Goal: Task Accomplishment & Management: Complete application form

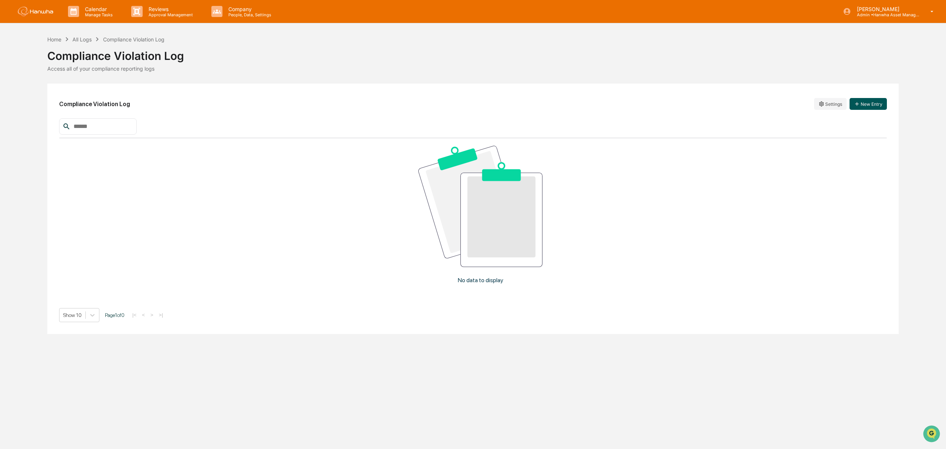
click at [878, 104] on button "New Entry" at bounding box center [868, 104] width 37 height 12
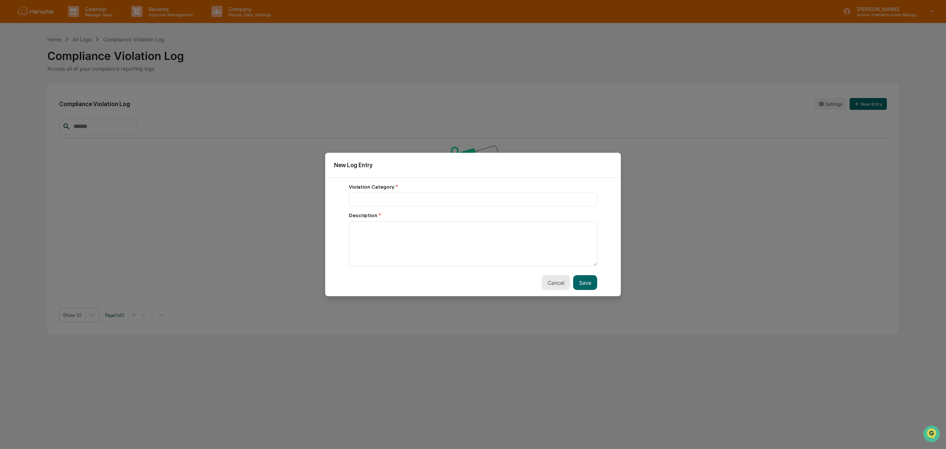
click at [548, 282] on button "Cancel" at bounding box center [556, 282] width 28 height 15
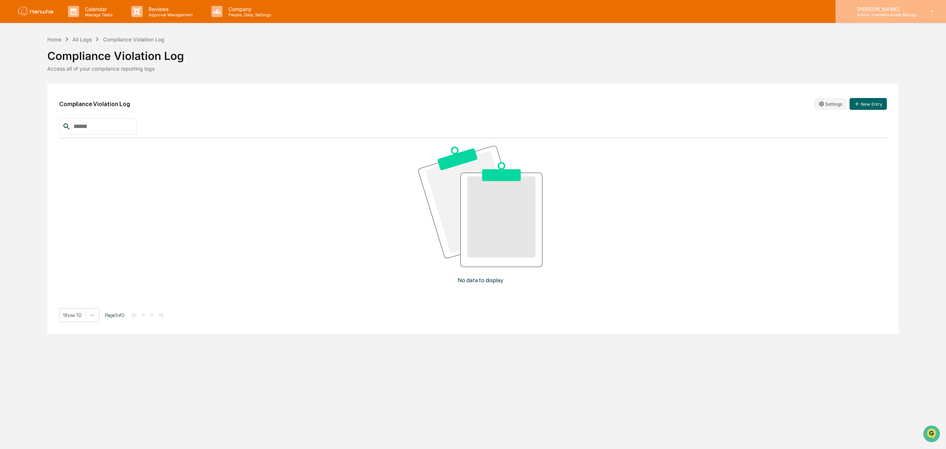
click at [878, 18] on div "Minshu Liu Admin • Hanwha Asset Management (USA) Ltd." at bounding box center [891, 11] width 111 height 23
click at [544, 448] on div at bounding box center [473, 449] width 946 height 0
click at [904, 10] on p "[PERSON_NAME]" at bounding box center [885, 9] width 69 height 6
click at [758, 448] on div at bounding box center [473, 449] width 946 height 0
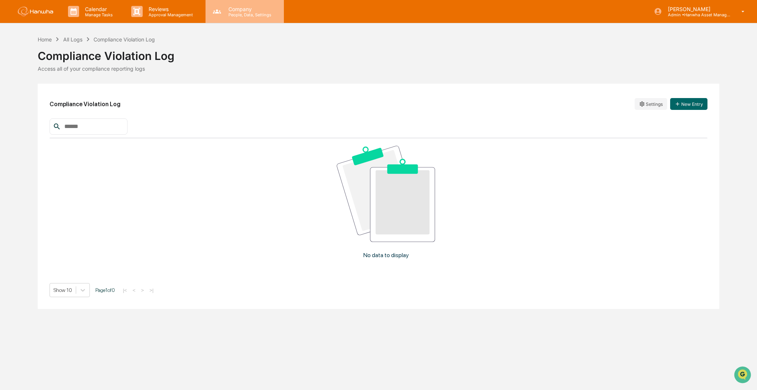
click at [248, 9] on p "Company" at bounding box center [249, 9] width 52 height 6
click at [692, 394] on div at bounding box center [378, 394] width 757 height 0
click at [238, 14] on p "People, Data, Settings" at bounding box center [249, 14] width 52 height 5
click at [177, 394] on div at bounding box center [378, 394] width 757 height 0
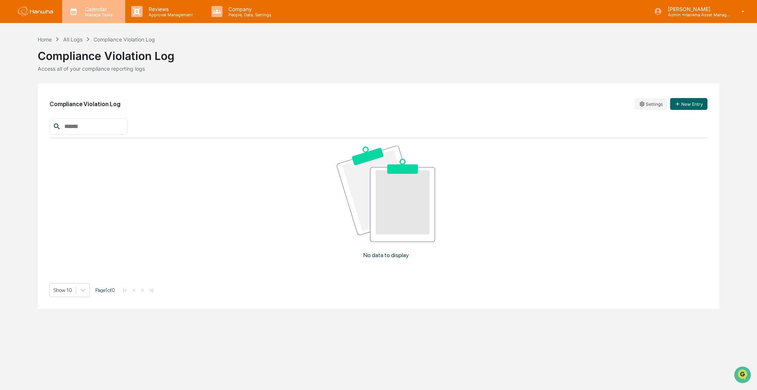
click at [108, 17] on div "Calendar Manage Tasks" at bounding box center [93, 11] width 63 height 23
click at [265, 394] on div at bounding box center [378, 394] width 757 height 0
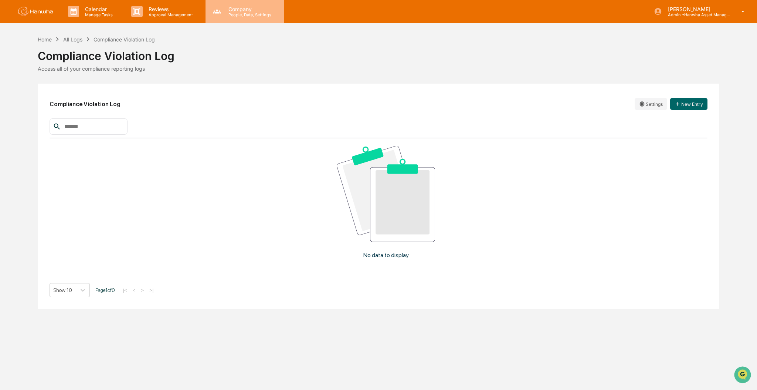
click at [262, 15] on p "People, Data, Settings" at bounding box center [249, 14] width 52 height 5
click at [89, 394] on div at bounding box center [378, 394] width 757 height 0
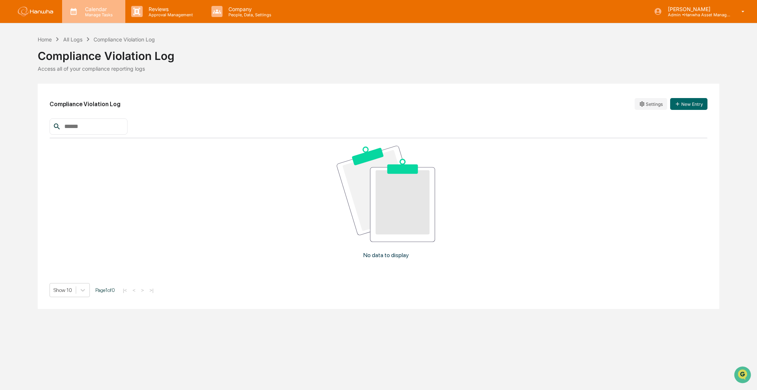
click at [95, 17] on div "Calendar Manage Tasks" at bounding box center [93, 11] width 63 height 23
click at [323, 394] on div at bounding box center [378, 394] width 757 height 0
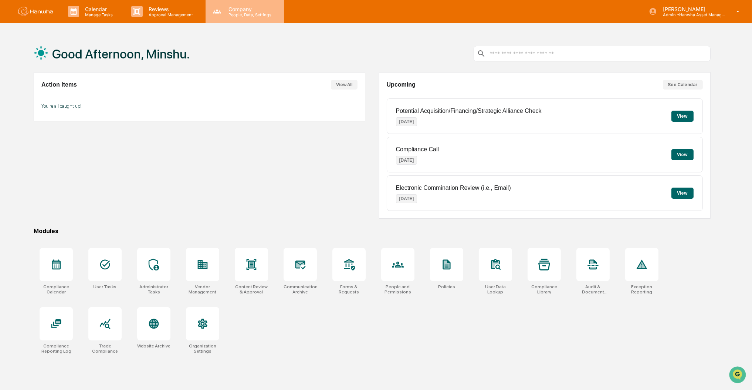
click at [254, 21] on div "Company People, Data, Settings" at bounding box center [245, 11] width 78 height 23
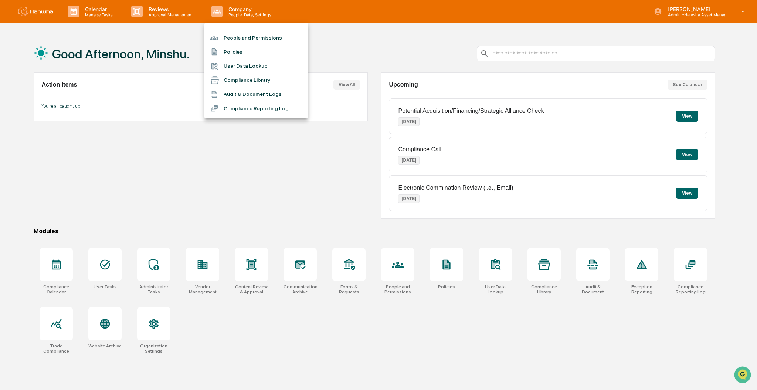
click at [678, 17] on div at bounding box center [378, 195] width 757 height 390
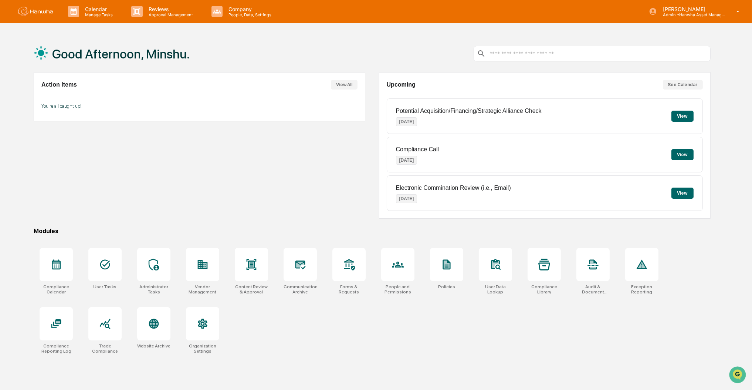
click at [712, 12] on div "People and Permissions Policies User Data Lookup Compliance Library Audit & Doc…" at bounding box center [376, 195] width 752 height 390
click at [68, 20] on div "Calendar Manage Tasks" at bounding box center [93, 11] width 63 height 23
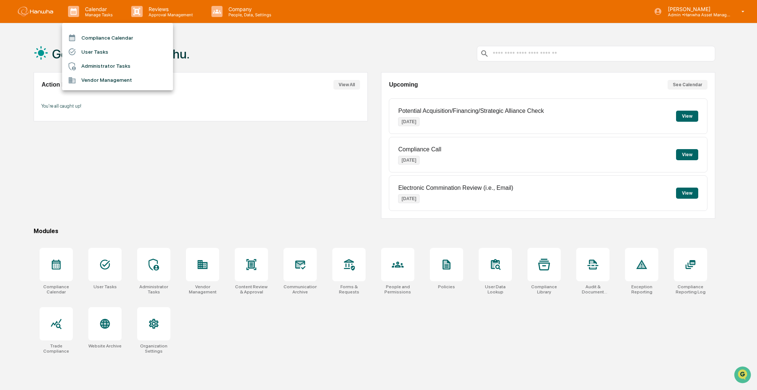
click at [166, 13] on div at bounding box center [378, 195] width 757 height 390
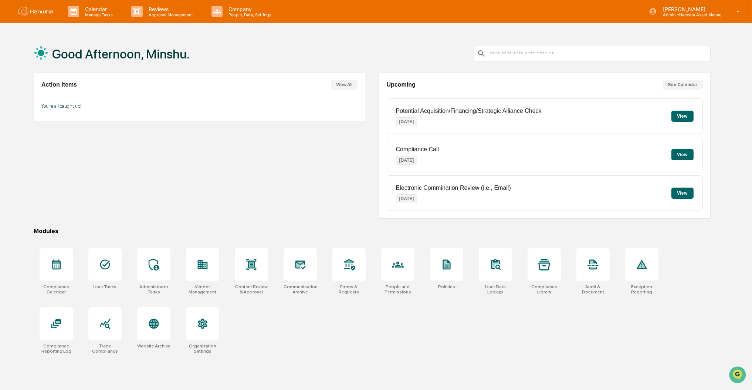
click at [176, 14] on div "Compliance Calendar User Tasks Administrator Tasks Vendor Management" at bounding box center [376, 195] width 752 height 390
click at [175, 14] on p "Approval Management" at bounding box center [170, 14] width 54 height 5
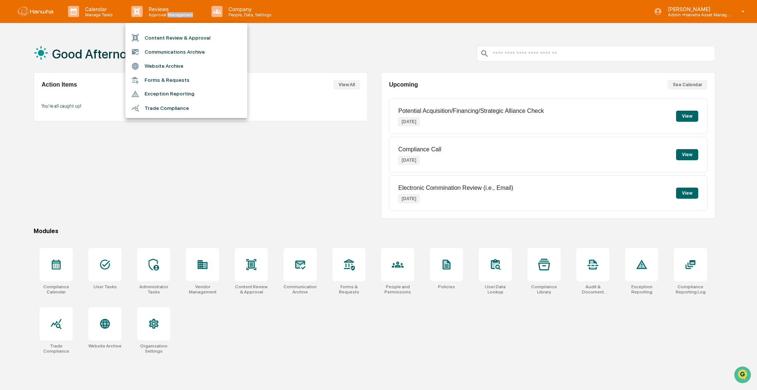
click at [167, 81] on li "Forms & Requests" at bounding box center [186, 80] width 122 height 14
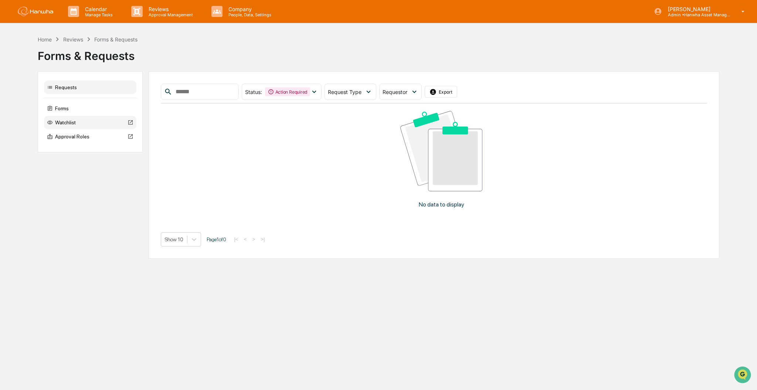
click at [70, 120] on div "Watchlist" at bounding box center [90, 122] width 92 height 13
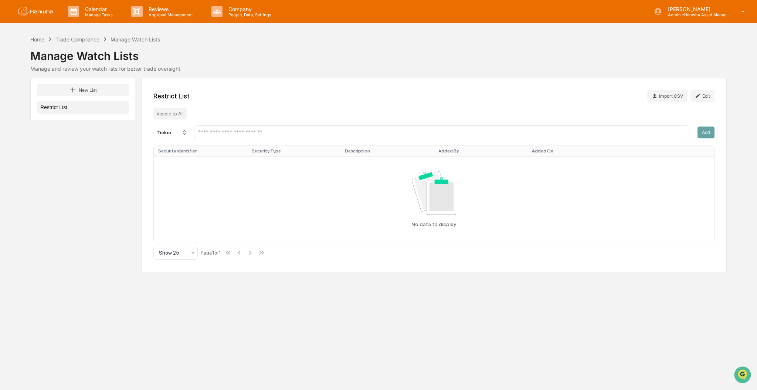
click at [72, 108] on button "Restrict List" at bounding box center [83, 107] width 92 height 13
click at [52, 106] on button "Restrict List" at bounding box center [83, 107] width 92 height 13
click at [175, 117] on div "Visible to All" at bounding box center [169, 114] width 33 height 12
click at [175, 115] on div "Visible to All" at bounding box center [169, 114] width 33 height 12
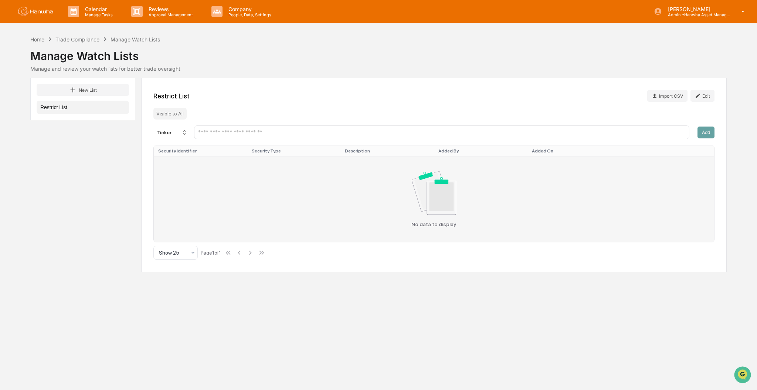
click at [219, 180] on div "No data to display" at bounding box center [434, 199] width 552 height 56
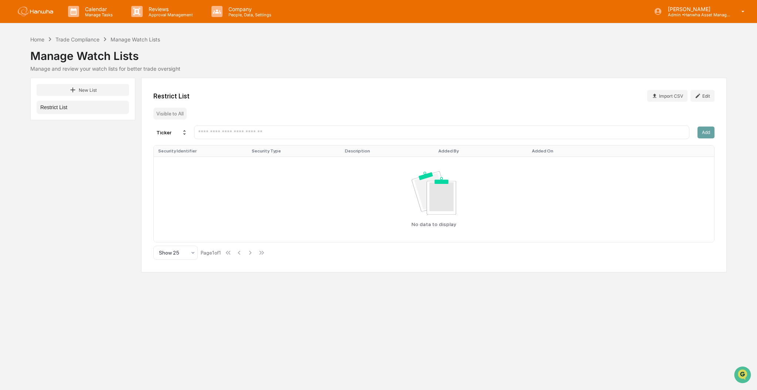
click at [182, 110] on div "Visible to All" at bounding box center [169, 114] width 33 height 12
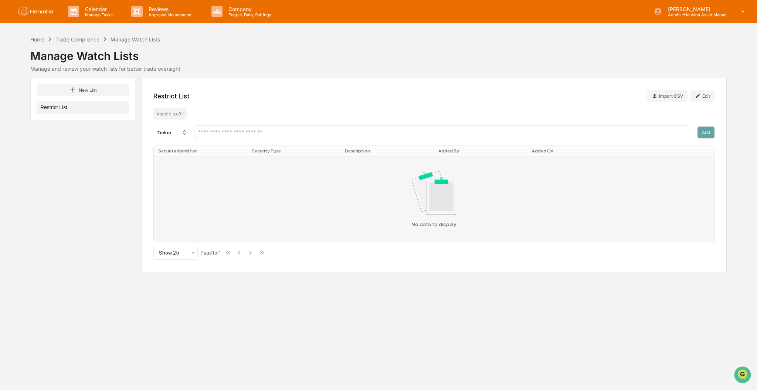
click at [253, 185] on div "No data to display" at bounding box center [434, 199] width 552 height 56
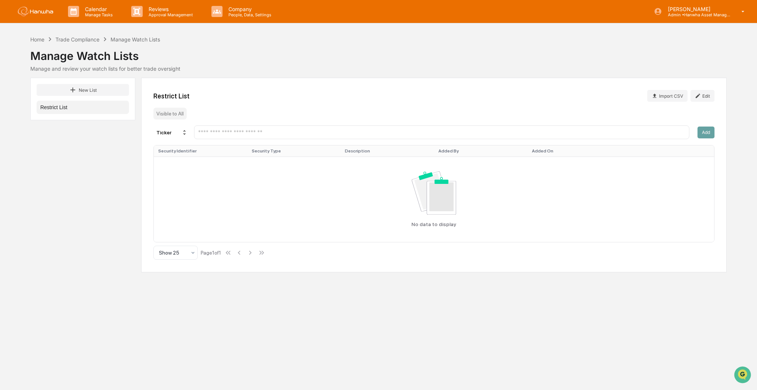
click at [382, 134] on input "text" at bounding box center [441, 132] width 489 height 7
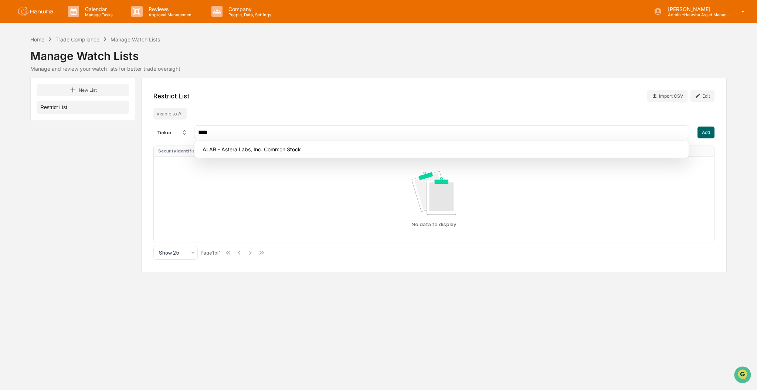
type input "****"
click at [221, 133] on input "****" at bounding box center [441, 132] width 489 height 7
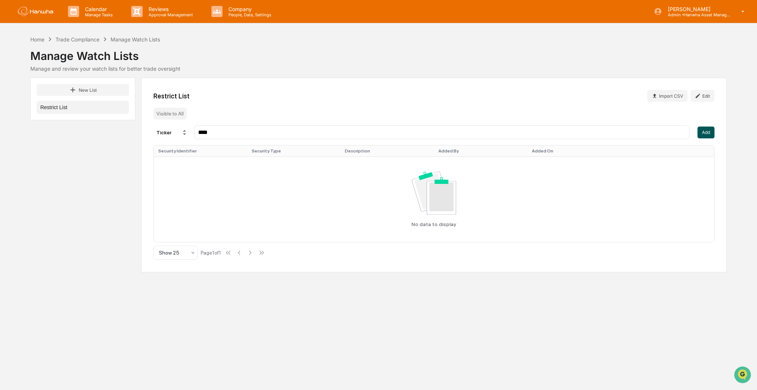
click at [711, 135] on button "Add" at bounding box center [706, 132] width 17 height 12
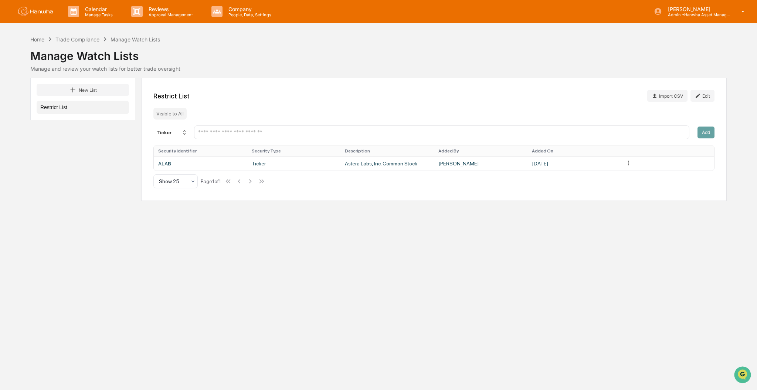
click at [266, 132] on input "text" at bounding box center [441, 132] width 489 height 7
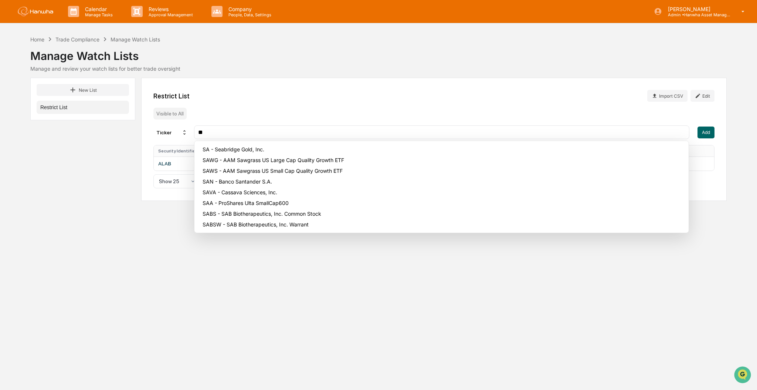
type input "*"
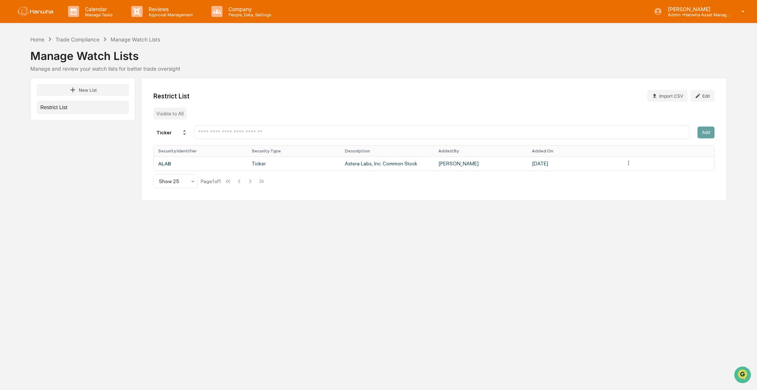
drag, startPoint x: 277, startPoint y: 136, endPoint x: 277, endPoint y: 113, distance: 22.6
click at [277, 129] on input "text" at bounding box center [441, 132] width 489 height 7
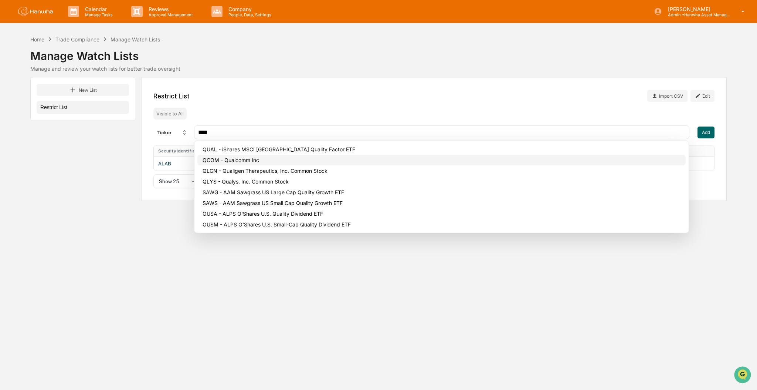
type input "****"
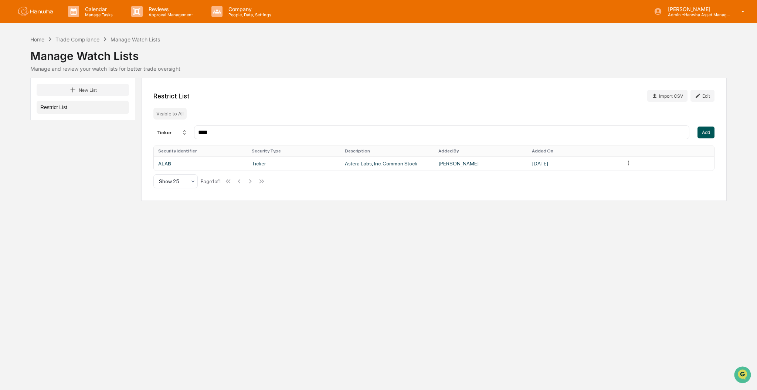
drag, startPoint x: 711, startPoint y: 130, endPoint x: 453, endPoint y: 122, distance: 258.5
click at [710, 130] on button "Add" at bounding box center [706, 132] width 17 height 12
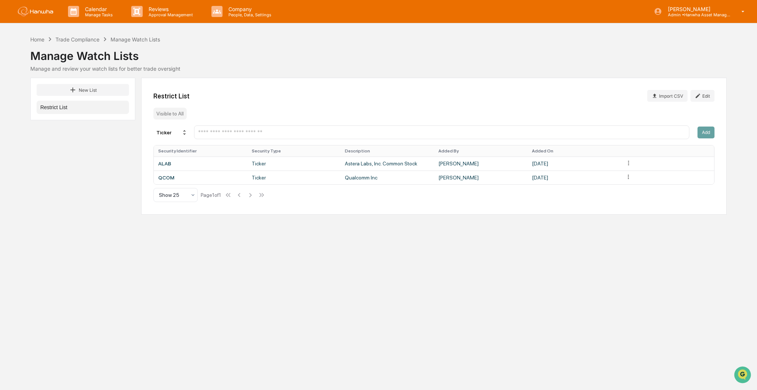
click at [293, 131] on input "text" at bounding box center [441, 132] width 489 height 7
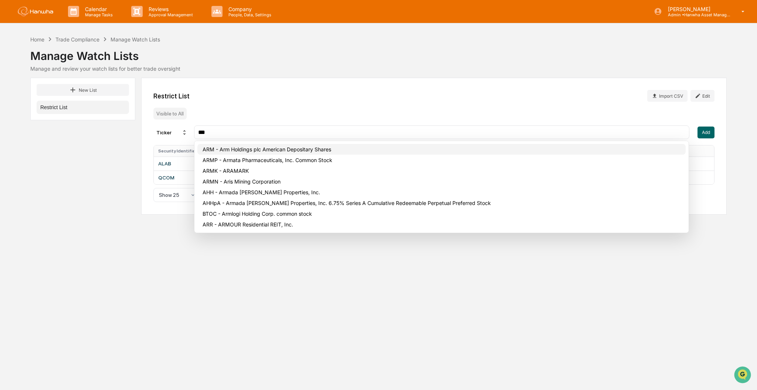
type input "***"
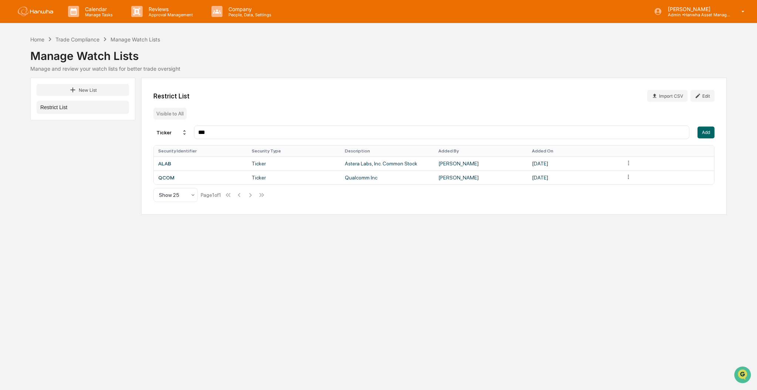
click at [715, 130] on div "Restrict List Import CSV Edit Visible to All Ticker *** Add Security Identifier…" at bounding box center [434, 146] width 586 height 137
click at [711, 133] on button "Add" at bounding box center [706, 132] width 17 height 12
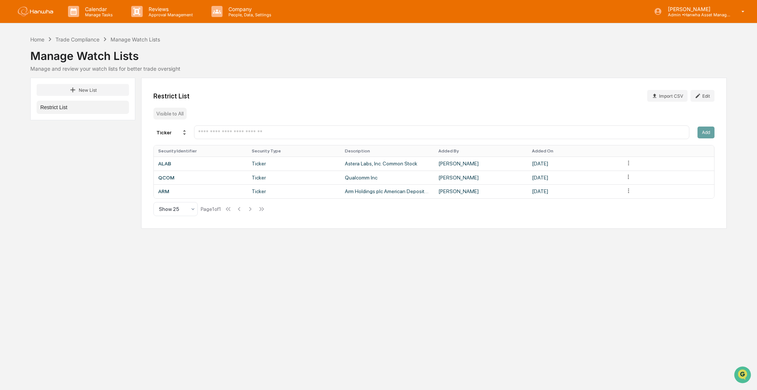
drag, startPoint x: 204, startPoint y: 132, endPoint x: 205, endPoint y: 127, distance: 5.2
click at [203, 131] on input "text" at bounding box center [441, 132] width 489 height 7
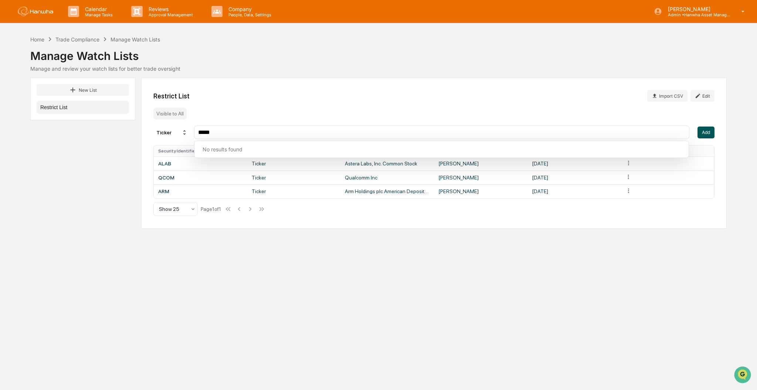
type input "*****"
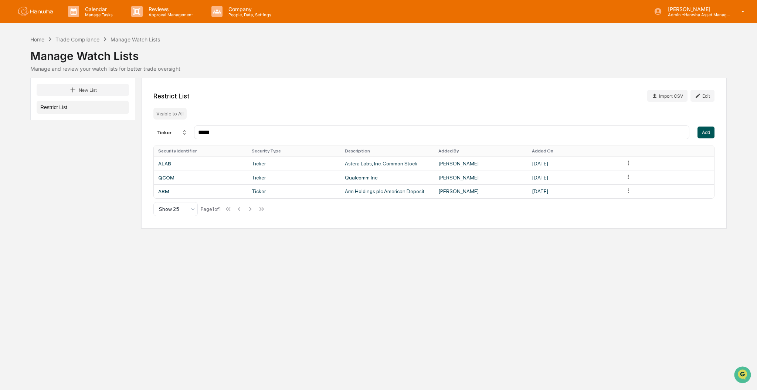
click at [710, 135] on button "Add" at bounding box center [706, 132] width 17 height 12
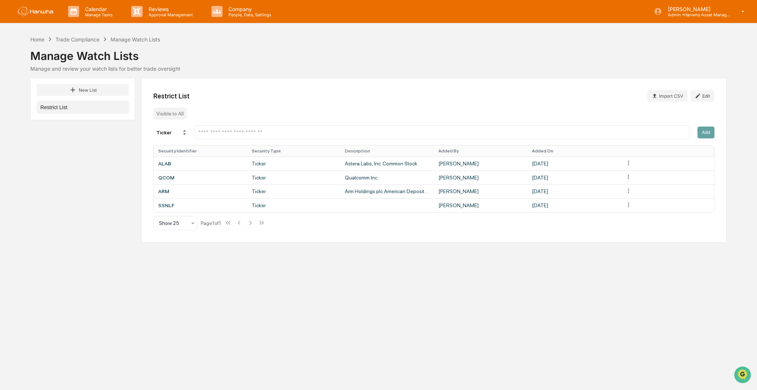
click at [282, 306] on div "Calendar Manage Tasks Reviews Approval Management Company People, Data, Setting…" at bounding box center [378, 195] width 757 height 390
drag, startPoint x: 362, startPoint y: 206, endPoint x: 569, endPoint y: 221, distance: 207.6
click at [367, 206] on td at bounding box center [387, 205] width 94 height 14
click at [628, 207] on html "Calendar Manage Tasks Reviews Approval Management Company People, Data, Setting…" at bounding box center [378, 195] width 757 height 390
drag, startPoint x: 417, startPoint y: 292, endPoint x: 413, endPoint y: 287, distance: 7.1
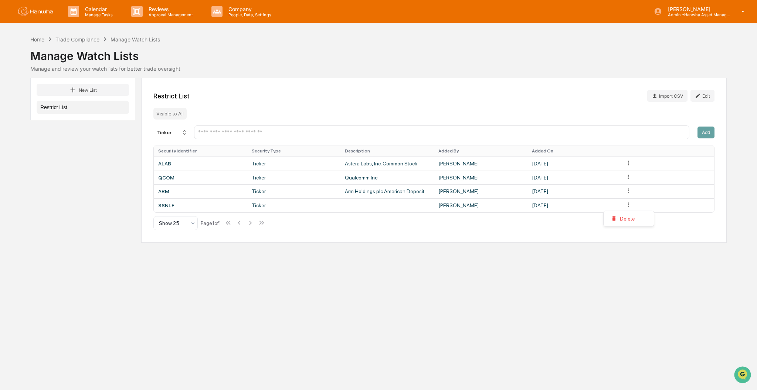
click at [419, 292] on html "Calendar Manage Tasks Reviews Approval Management Company People, Data, Setting…" at bounding box center [378, 195] width 757 height 390
click at [690, 7] on p "[PERSON_NAME]" at bounding box center [696, 9] width 69 height 6
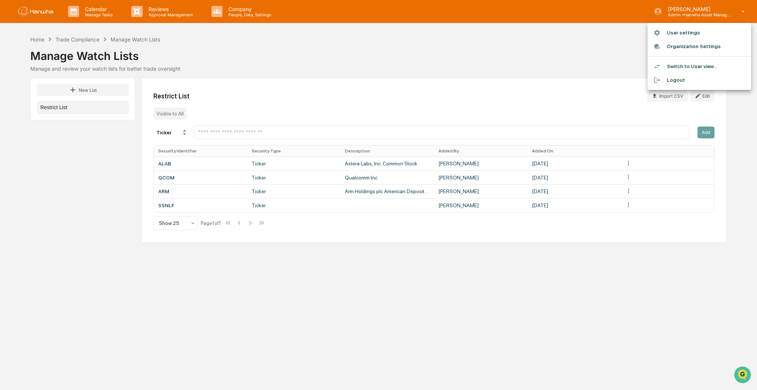
click at [682, 61] on li "Switch to User view..." at bounding box center [700, 67] width 104 height 14
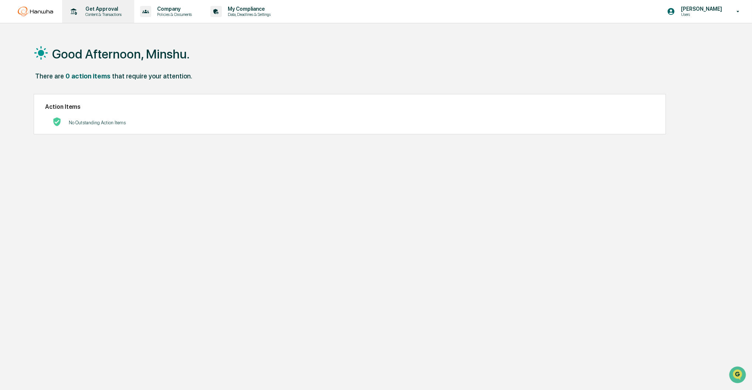
click at [62, 9] on div "Get Approval Content & Transactions" at bounding box center [98, 11] width 72 height 23
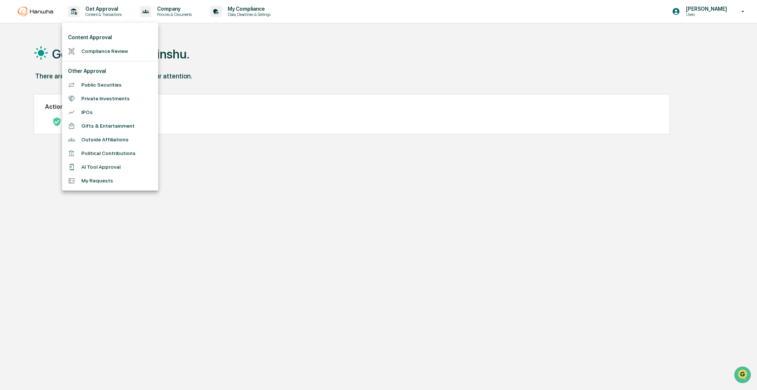
drag, startPoint x: 229, startPoint y: 18, endPoint x: 284, endPoint y: 18, distance: 55.5
click at [230, 18] on div at bounding box center [378, 195] width 757 height 390
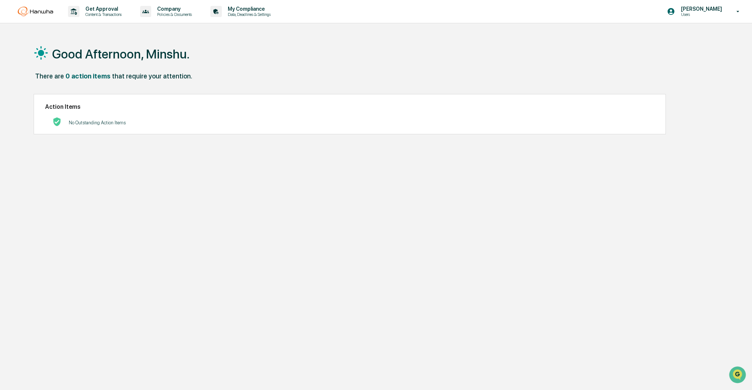
click at [284, 18] on div "Content Approval Compliance Review Other Approval Public Securities Private Inv…" at bounding box center [376, 195] width 752 height 390
click at [274, 14] on p "Data, Deadlines & Settings" at bounding box center [248, 14] width 52 height 5
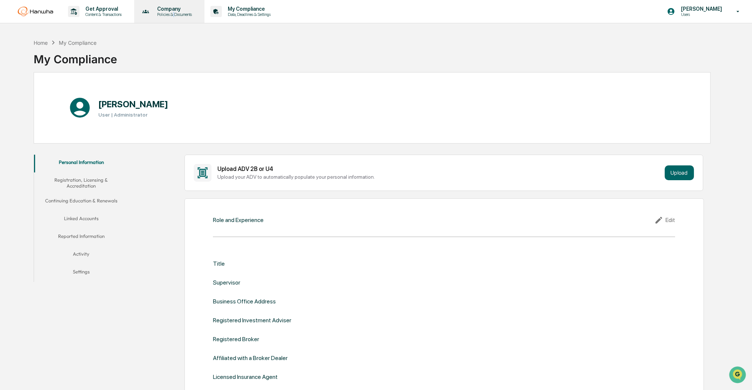
click at [178, 13] on p "Policies & Documents" at bounding box center [173, 14] width 44 height 5
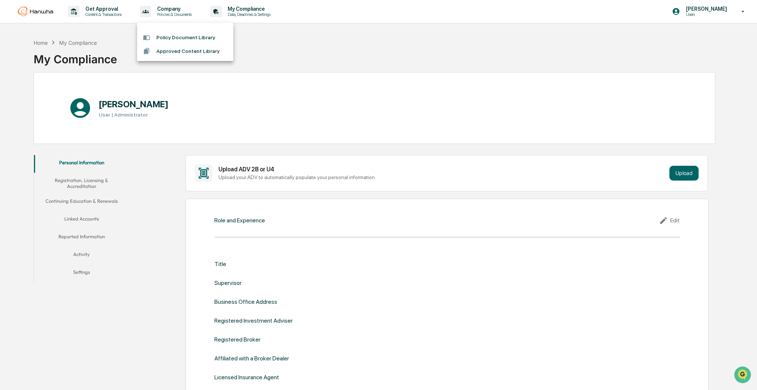
click at [114, 20] on div at bounding box center [378, 195] width 757 height 390
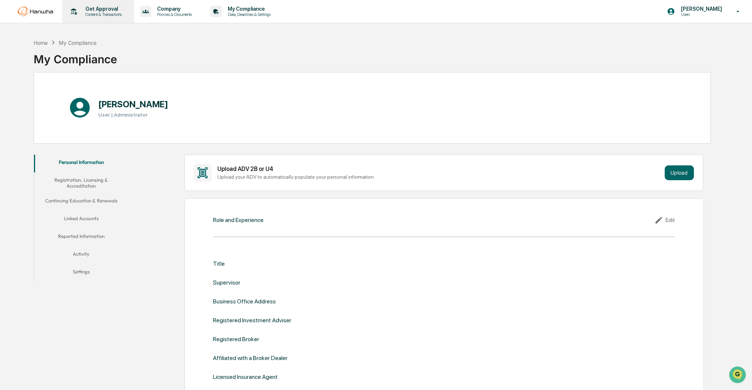
click at [113, 14] on p "Content & Transactions" at bounding box center [102, 14] width 46 height 5
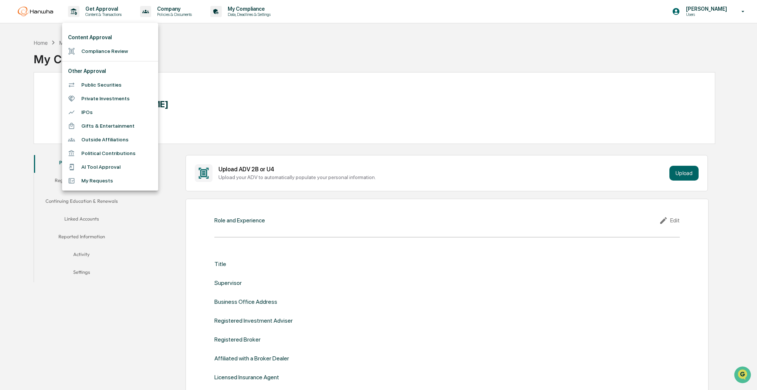
click at [170, 10] on div at bounding box center [378, 195] width 757 height 390
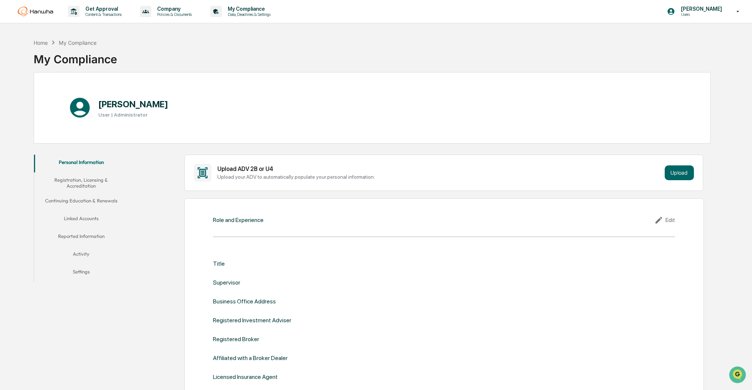
click at [171, 12] on p "Policies & Documents" at bounding box center [173, 14] width 44 height 5
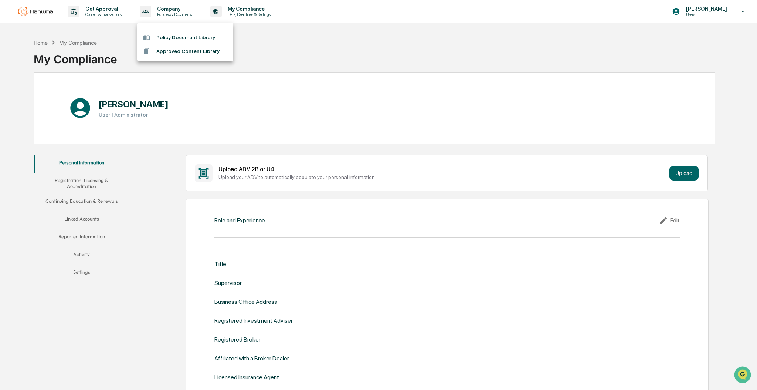
click at [184, 36] on li "Policy Document Library" at bounding box center [185, 38] width 96 height 14
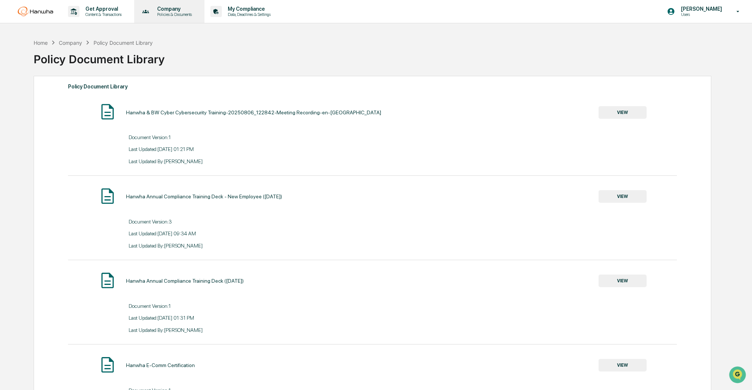
click at [176, 12] on p "Policies & Documents" at bounding box center [173, 14] width 44 height 5
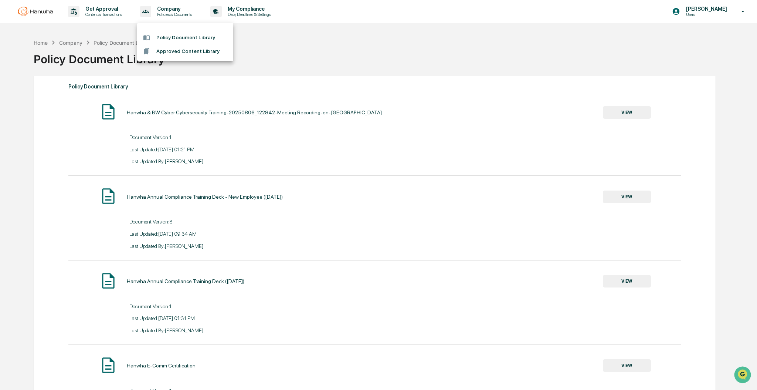
click at [179, 51] on li "Approved Content Library" at bounding box center [185, 51] width 96 height 14
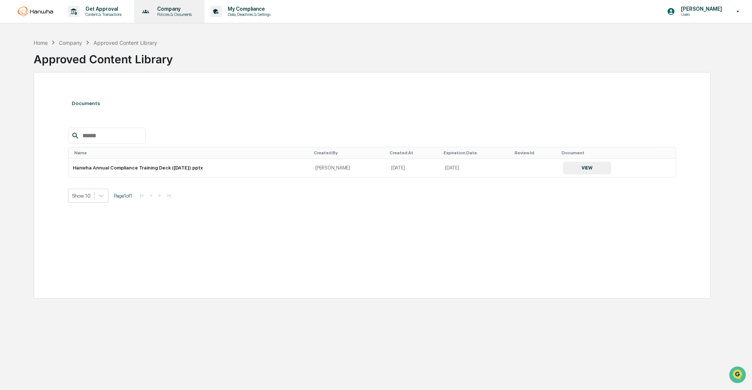
click at [167, 14] on p "Policies & Documents" at bounding box center [173, 14] width 44 height 5
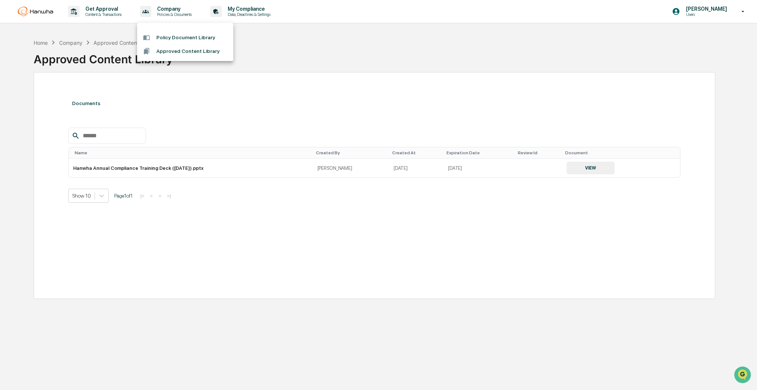
click at [179, 40] on li "Policy Document Library" at bounding box center [185, 38] width 96 height 14
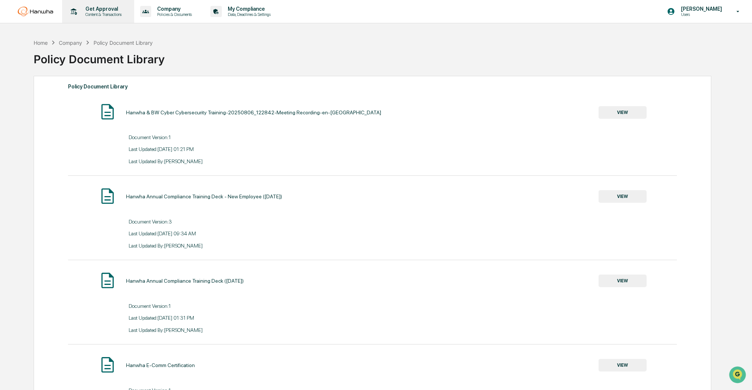
click at [105, 13] on p "Content & Transactions" at bounding box center [102, 14] width 46 height 5
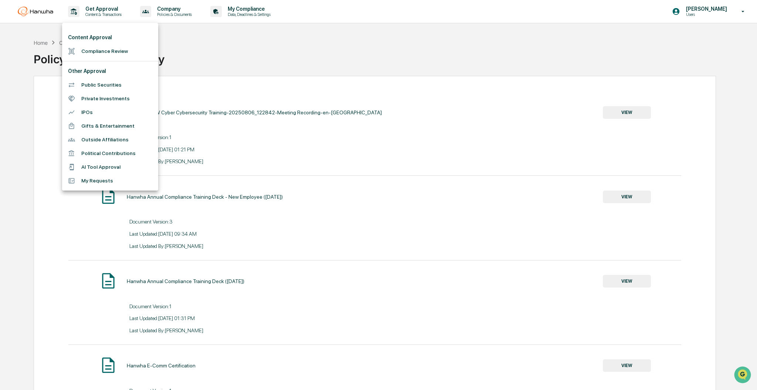
drag, startPoint x: 237, startPoint y: 16, endPoint x: 607, endPoint y: 47, distance: 372.1
click at [242, 18] on div at bounding box center [378, 195] width 757 height 390
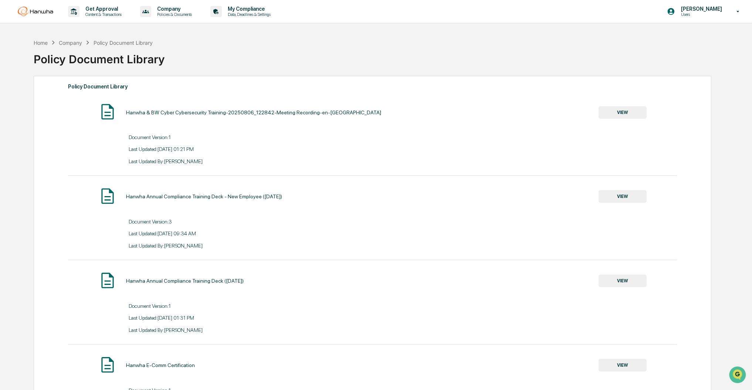
click at [311, 59] on div "Policy Document Library" at bounding box center [372, 56] width 677 height 19
click at [704, 6] on p "[PERSON_NAME]" at bounding box center [700, 9] width 51 height 6
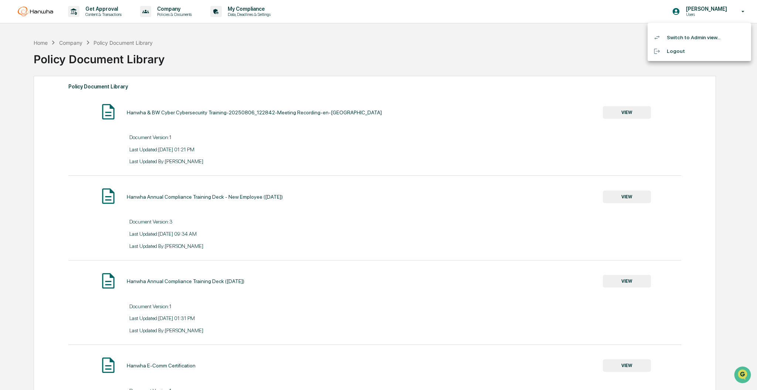
click at [704, 6] on div at bounding box center [378, 195] width 757 height 390
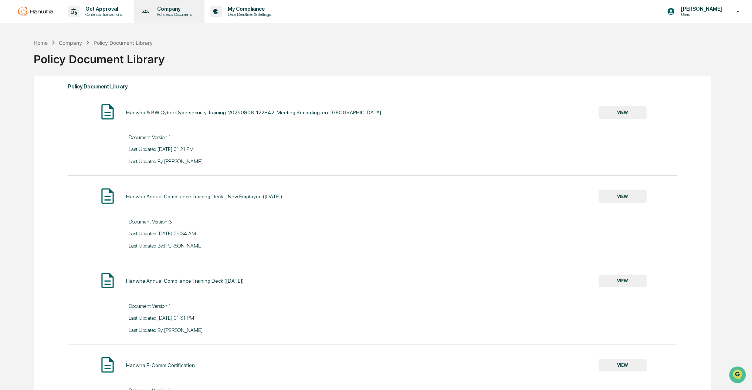
click at [172, 13] on p "Policies & Documents" at bounding box center [173, 14] width 44 height 5
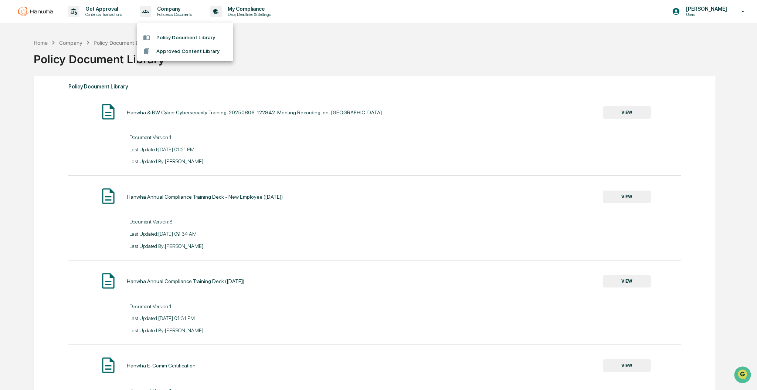
click at [277, 20] on div at bounding box center [378, 195] width 757 height 390
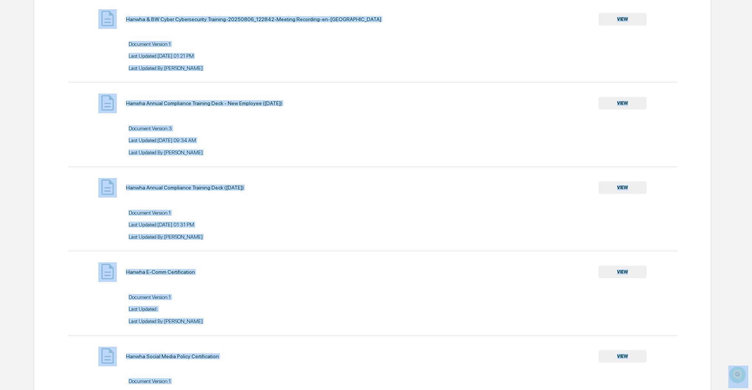
scroll to position [345, 0]
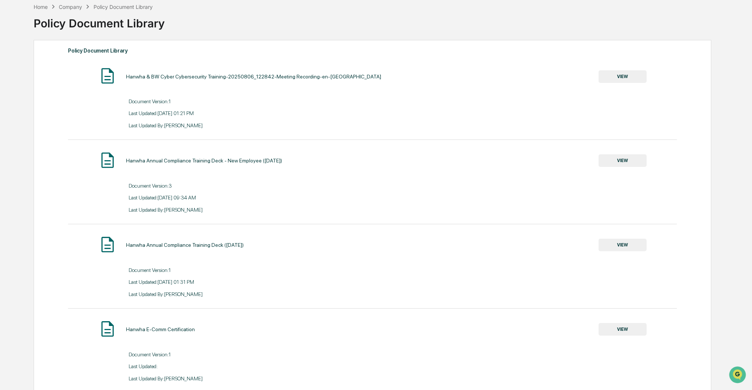
scroll to position [0, 0]
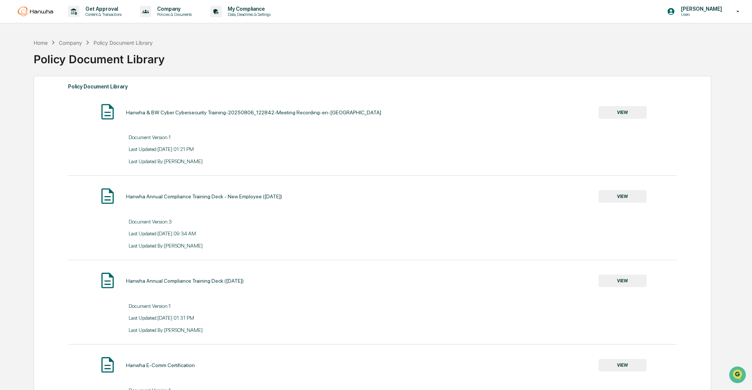
drag, startPoint x: 144, startPoint y: 34, endPoint x: 134, endPoint y: 28, distance: 11.8
click at [93, 6] on p "Get Approval" at bounding box center [102, 9] width 46 height 6
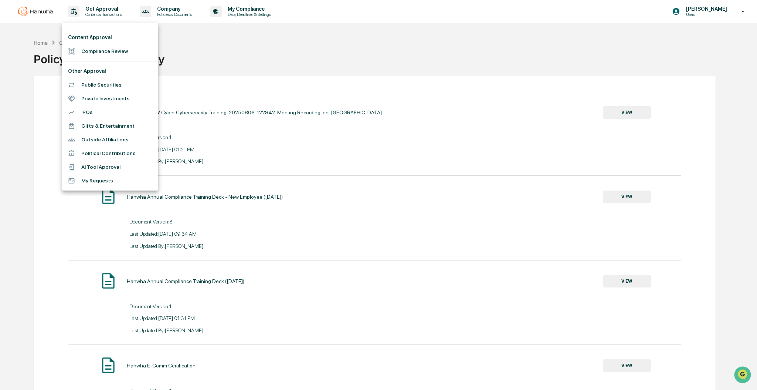
click at [35, 13] on div at bounding box center [378, 195] width 757 height 390
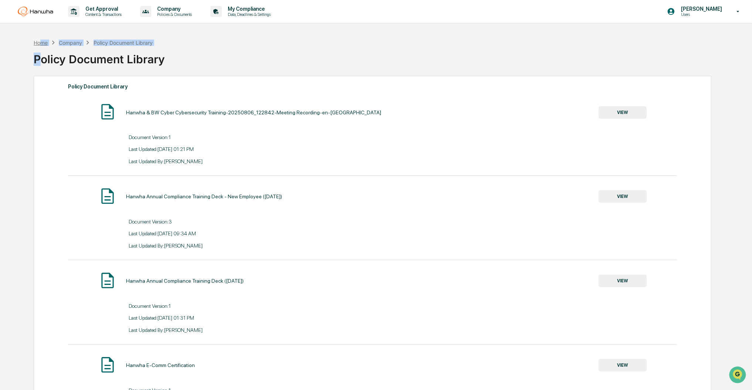
click at [42, 44] on div "Home Company Policy Document Library Policy Document Library" at bounding box center [372, 53] width 677 height 30
click at [40, 42] on div "Home" at bounding box center [41, 43] width 14 height 6
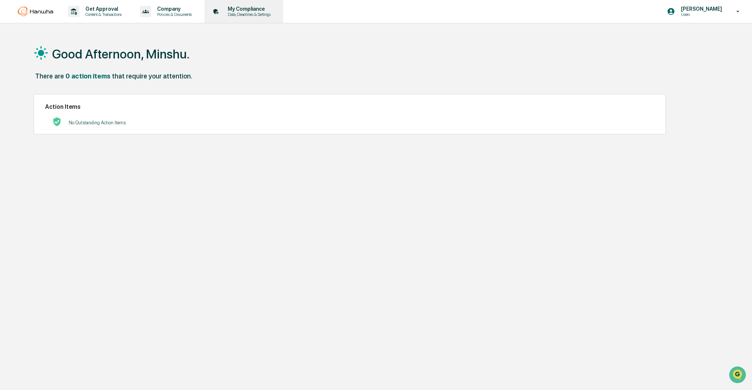
click at [249, 10] on p "My Compliance" at bounding box center [248, 9] width 52 height 6
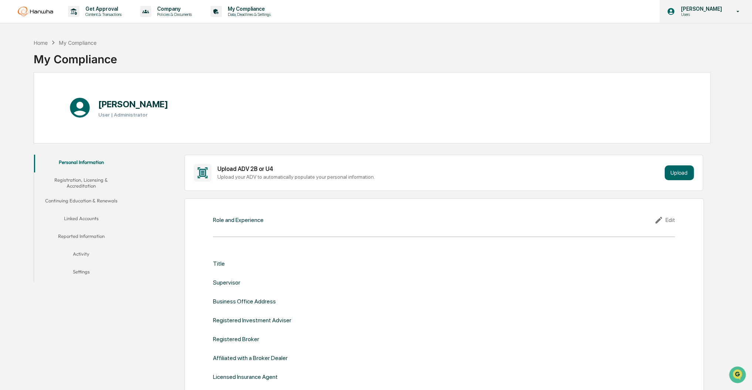
click at [712, 6] on p "[PERSON_NAME]" at bounding box center [700, 9] width 51 height 6
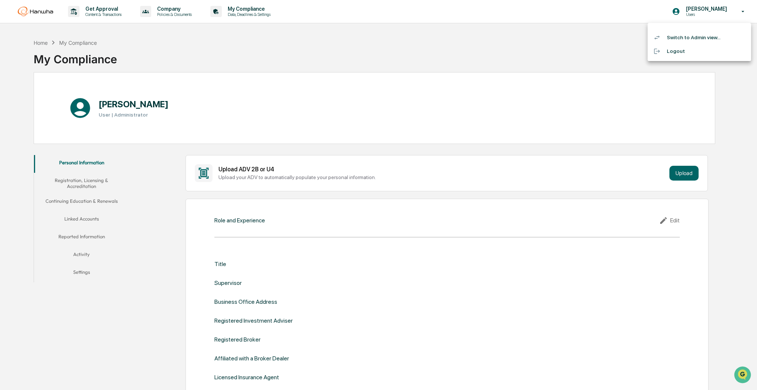
click at [579, 51] on div at bounding box center [378, 195] width 757 height 390
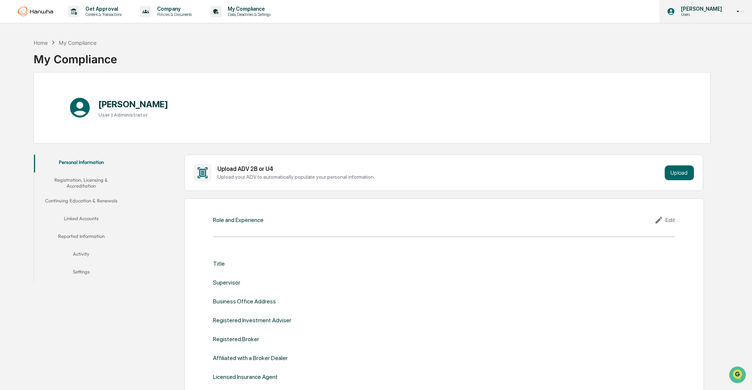
click at [699, 16] on p "Users" at bounding box center [700, 14] width 51 height 5
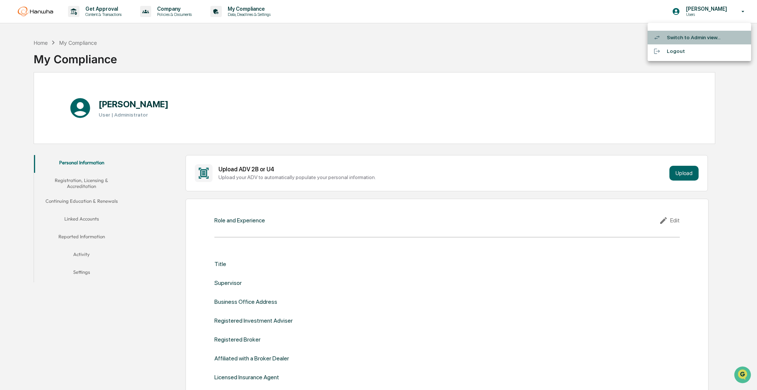
click at [695, 40] on li "Switch to Admin view..." at bounding box center [700, 38] width 104 height 14
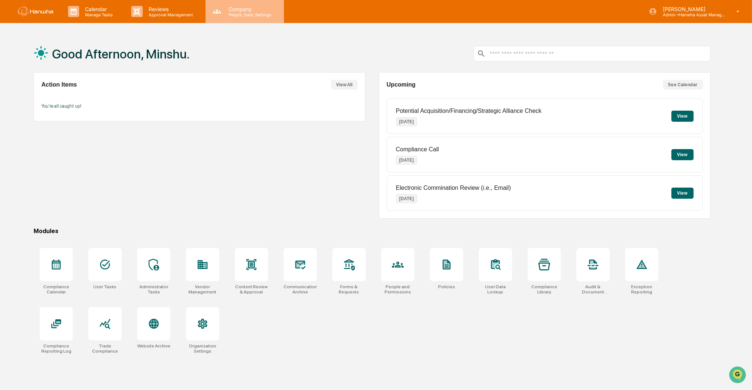
click at [237, 7] on p "Company" at bounding box center [249, 9] width 52 height 6
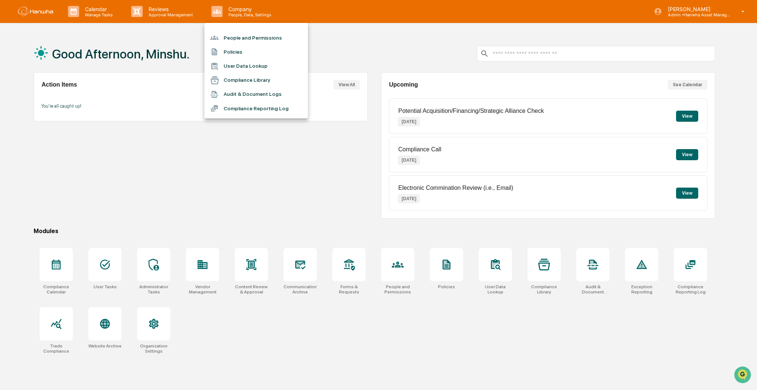
click at [257, 101] on li "Compliance Reporting Log" at bounding box center [256, 108] width 104 height 14
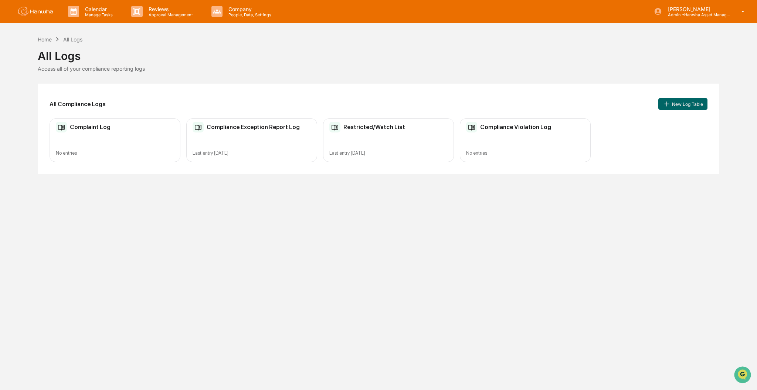
click at [257, 129] on h2 "Compliance Exception Report Log" at bounding box center [253, 126] width 93 height 7
click at [522, 133] on div "Compliance Violation Log No entries" at bounding box center [525, 140] width 131 height 44
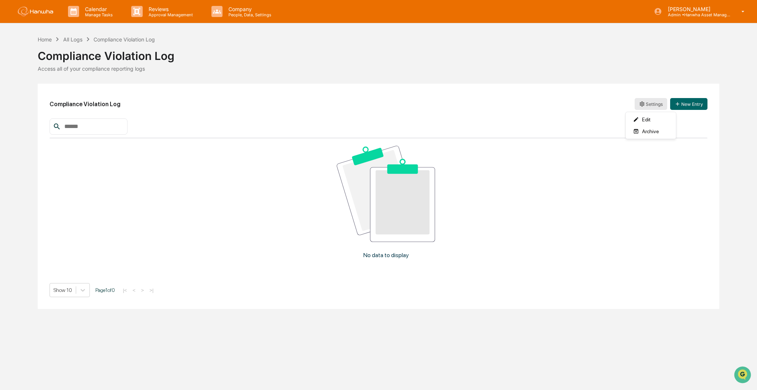
click at [656, 106] on html "Calendar Manage Tasks Reviews Approval Management Company People, Data, Setting…" at bounding box center [378, 195] width 757 height 390
click at [651, 77] on html "Calendar Manage Tasks Reviews Approval Management Company People, Data, Setting…" at bounding box center [378, 195] width 757 height 390
click at [688, 106] on button "New Entry" at bounding box center [688, 104] width 37 height 12
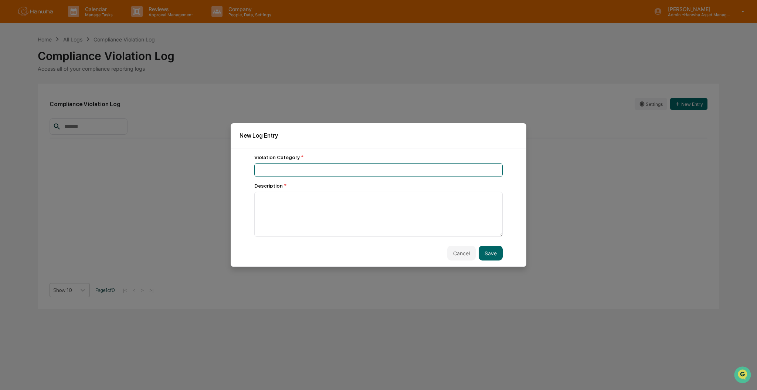
click at [277, 163] on input at bounding box center [378, 170] width 248 height 14
click at [315, 170] on input "**********" at bounding box center [378, 170] width 248 height 14
click at [316, 170] on input "**********" at bounding box center [378, 170] width 248 height 14
type input "**********"
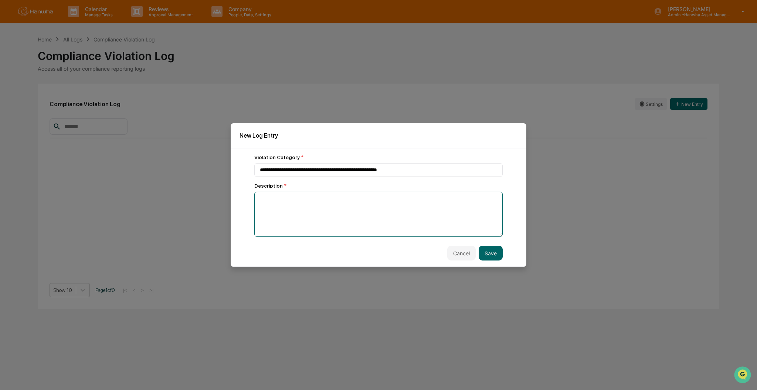
click at [268, 199] on textarea at bounding box center [378, 214] width 248 height 45
paste textarea "**********"
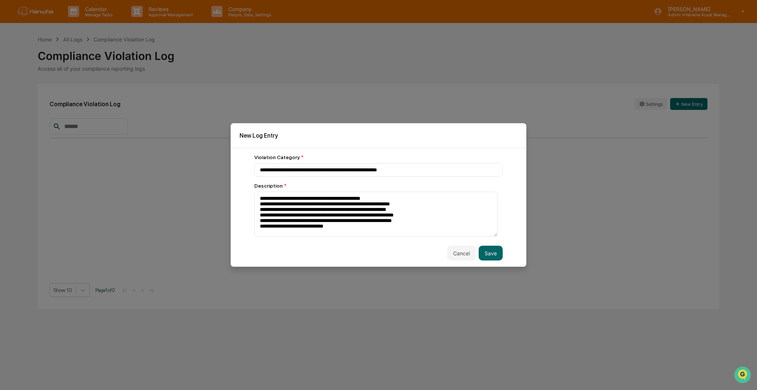
click at [421, 192] on div "**********" at bounding box center [378, 214] width 248 height 45
click at [397, 199] on textarea "**********" at bounding box center [375, 214] width 243 height 45
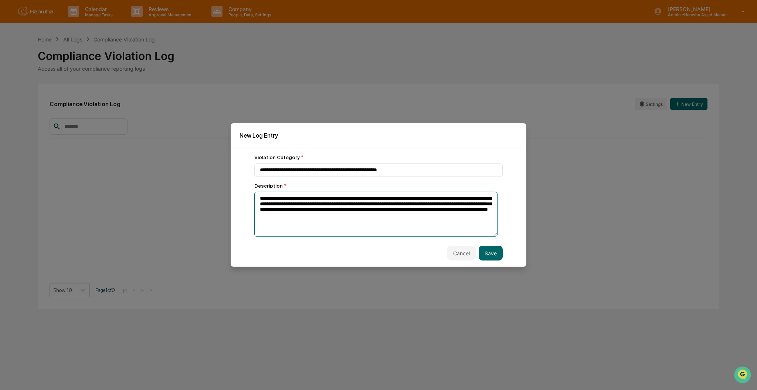
click at [435, 216] on textarea "**********" at bounding box center [375, 214] width 243 height 45
paste textarea "**********"
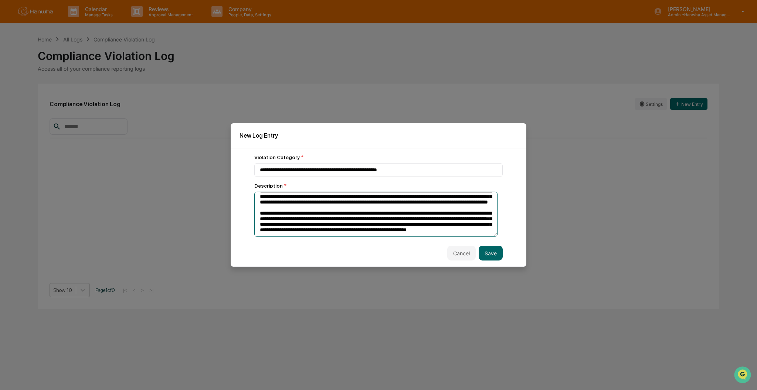
scroll to position [22, 0]
click at [361, 230] on textarea "**********" at bounding box center [375, 214] width 243 height 45
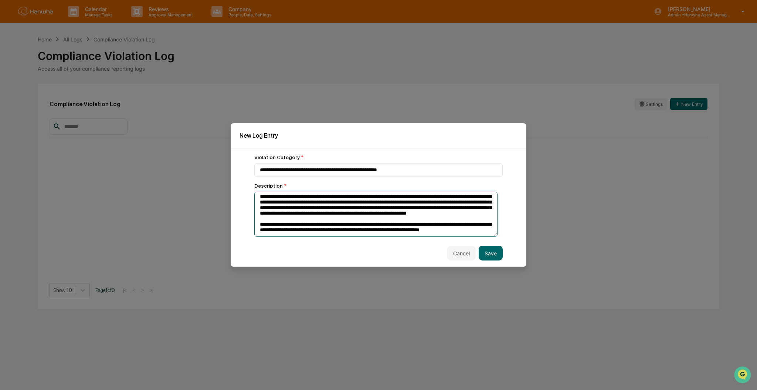
scroll to position [42, 0]
type textarea "**********"
click at [487, 251] on button "Save" at bounding box center [491, 252] width 24 height 15
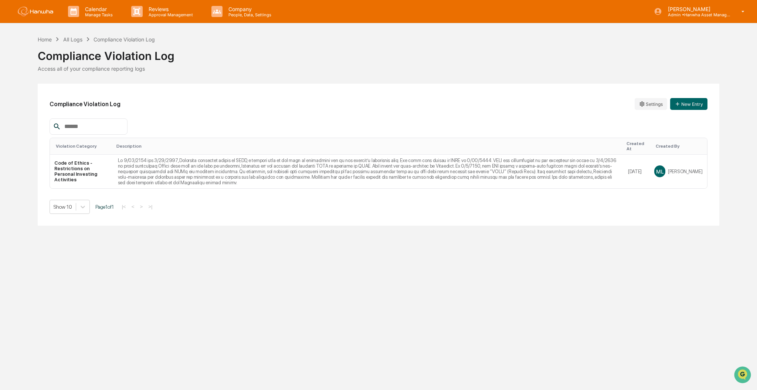
drag, startPoint x: 304, startPoint y: 119, endPoint x: 314, endPoint y: 109, distance: 14.9
click at [304, 119] on div at bounding box center [379, 126] width 658 height 16
drag, startPoint x: 336, startPoint y: 73, endPoint x: 485, endPoint y: 1, distance: 166.0
click at [338, 72] on div "Home All Logs Compliance Violation Log Compliance Violation Log Access all of y…" at bounding box center [378, 130] width 681 height 190
